Goal: Check status: Check status

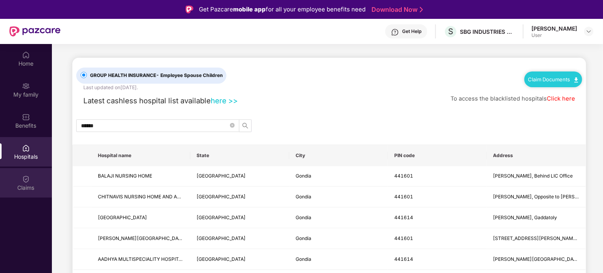
click at [28, 187] on div "Claims" at bounding box center [26, 188] width 52 height 8
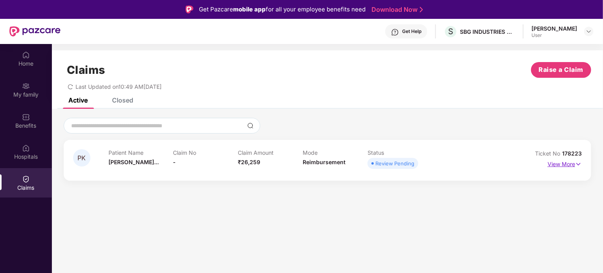
click at [581, 164] on img at bounding box center [579, 164] width 7 height 9
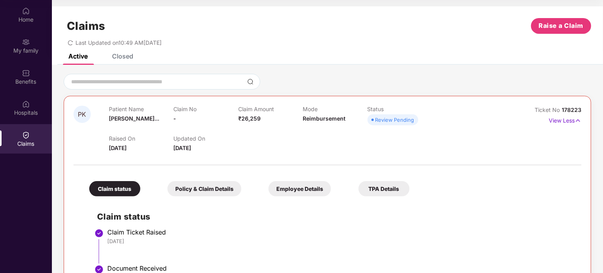
click at [122, 56] on div "Closed" at bounding box center [122, 56] width 21 height 8
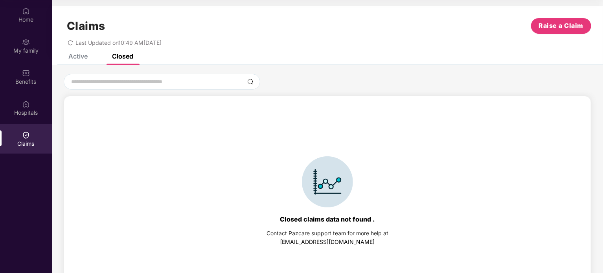
click at [80, 59] on div "Active" at bounding box center [77, 56] width 19 height 8
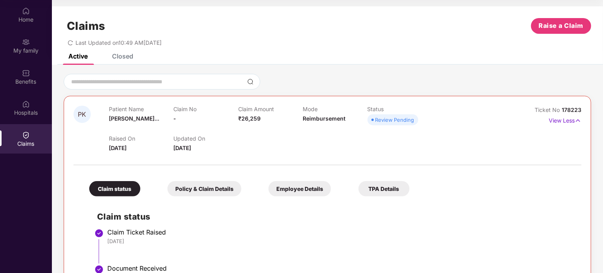
click at [125, 53] on div "Claims Raise a Claim Last Updated on 10:49 AM[DATE]" at bounding box center [328, 30] width 552 height 48
click at [127, 61] on div "Closed" at bounding box center [116, 56] width 33 height 17
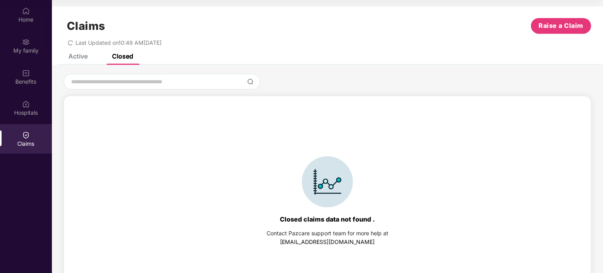
click at [77, 58] on div "Active" at bounding box center [77, 56] width 19 height 8
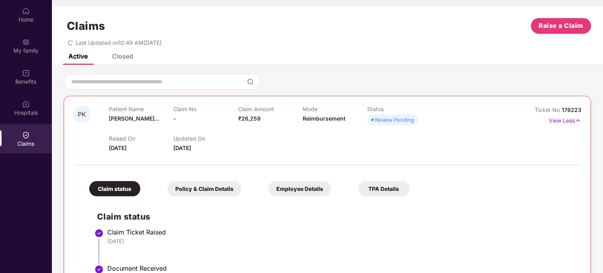
click at [68, 43] on icon "redo" at bounding box center [70, 42] width 5 height 5
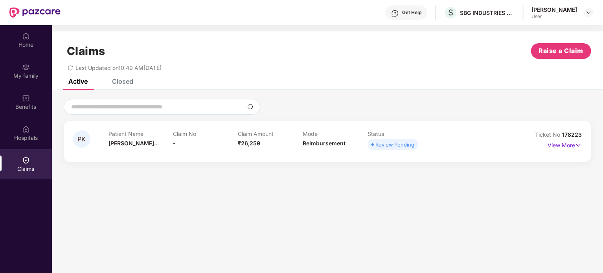
scroll to position [18, 0]
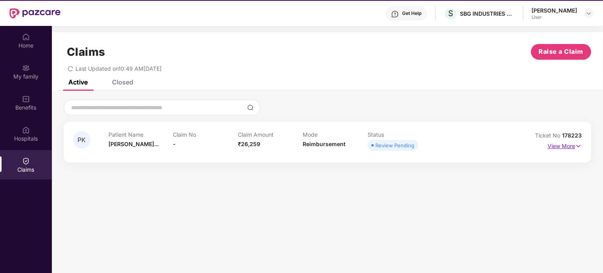
click at [579, 145] on img at bounding box center [579, 146] width 7 height 9
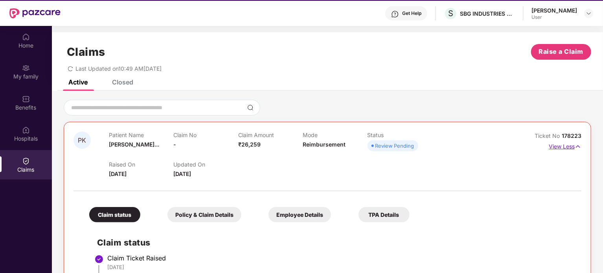
click at [579, 145] on img at bounding box center [578, 146] width 7 height 9
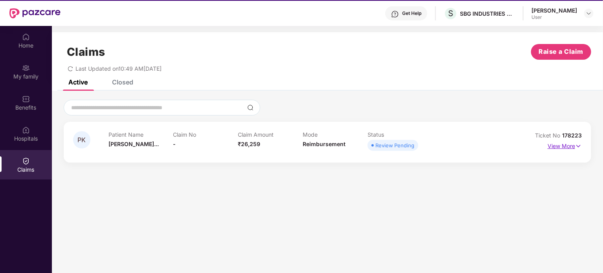
click at [579, 145] on img at bounding box center [579, 146] width 7 height 9
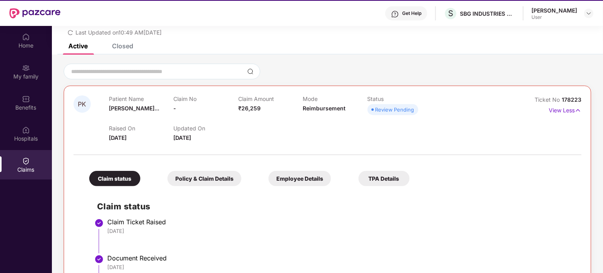
scroll to position [0, 0]
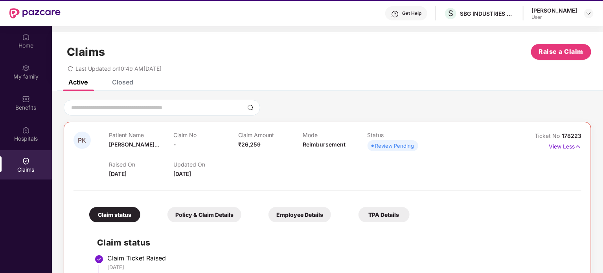
click at [328, 109] on div at bounding box center [328, 108] width 528 height 16
